Goal: Find specific page/section: Find specific page/section

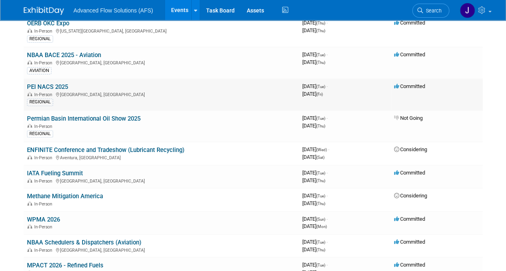
scroll to position [121, 0]
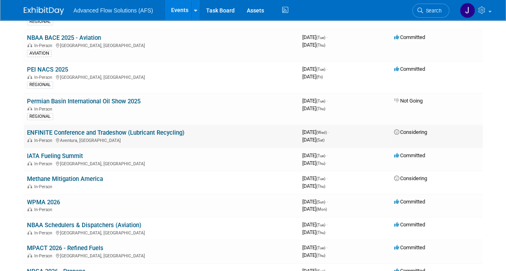
click at [141, 134] on link "ENFINITE Conference and Tradeshow (Lubricant Recycling)" at bounding box center [105, 132] width 157 height 7
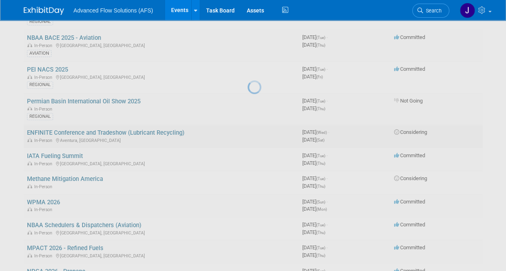
click at [247, 134] on div at bounding box center [252, 135] width 11 height 271
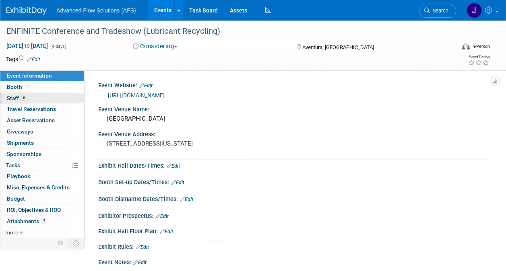
click at [19, 97] on span "Staff 6" at bounding box center [17, 98] width 20 height 6
